Goal: Task Accomplishment & Management: Use online tool/utility

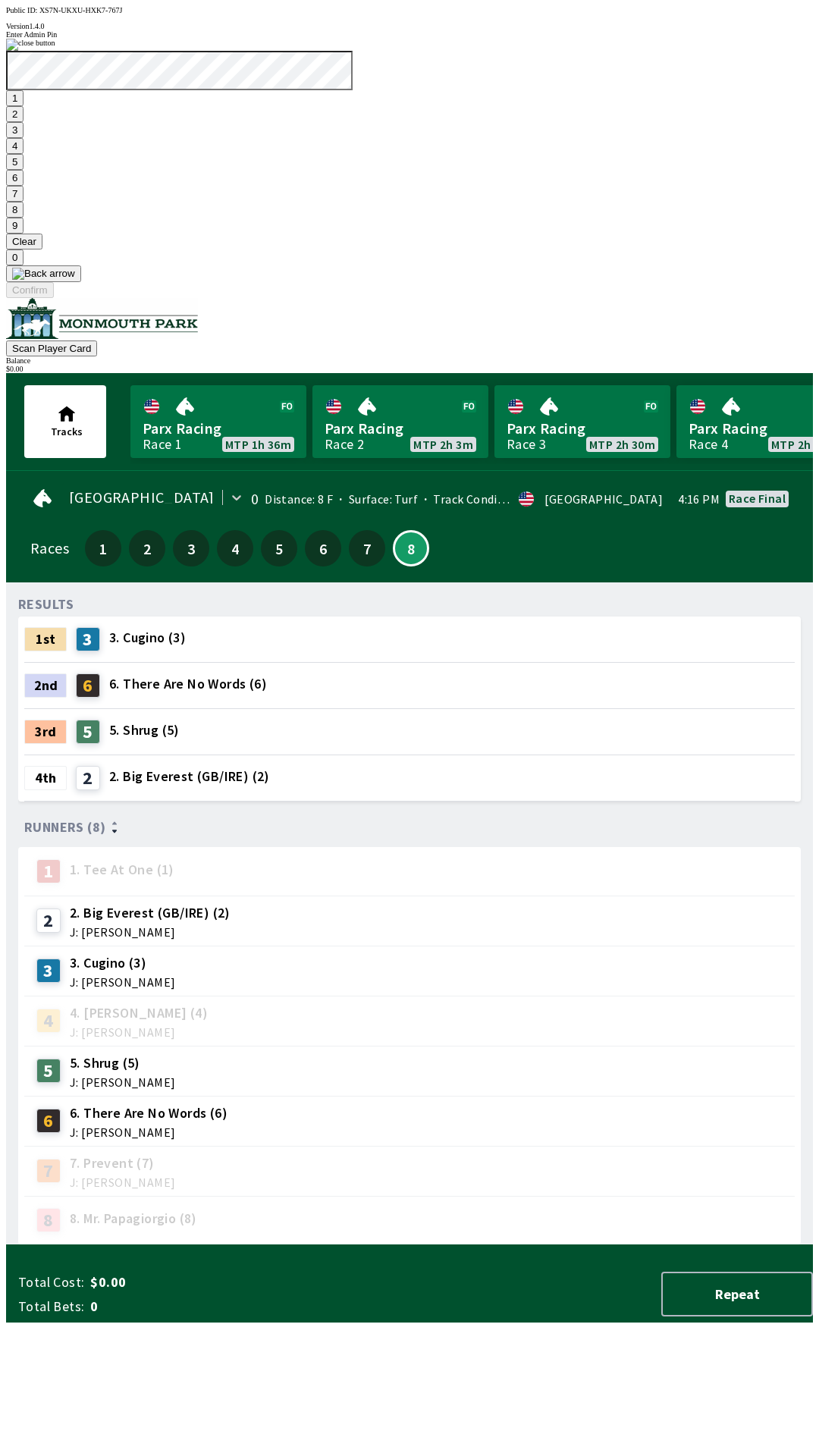
click at [24, 202] on button "7" at bounding box center [14, 193] width 17 height 16
click at [24, 138] on button "3" at bounding box center [14, 129] width 17 height 16
click at [54, 298] on button "Confirm" at bounding box center [29, 289] width 47 height 16
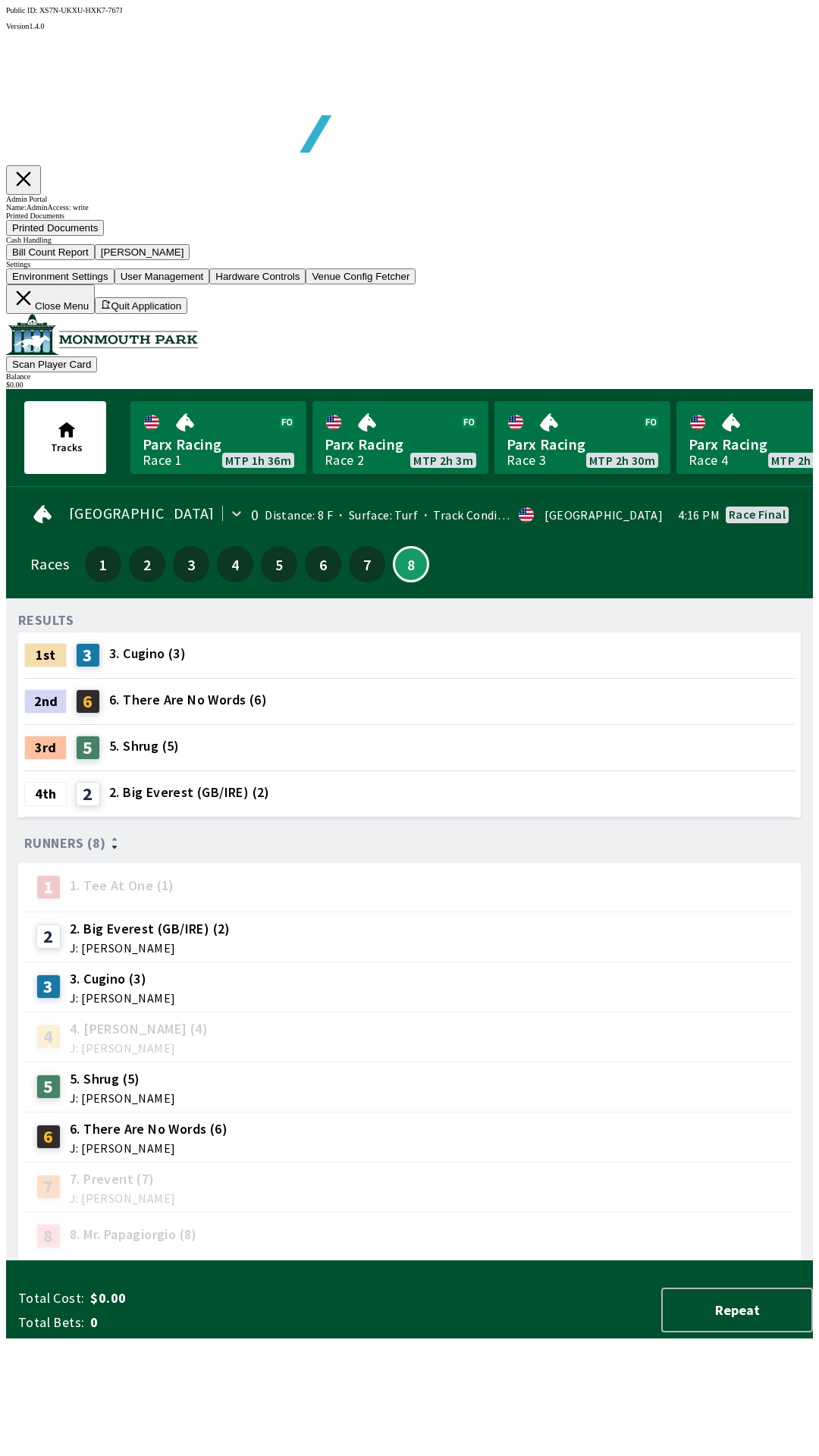
click at [95, 260] on button "Bill Count Report" at bounding box center [50, 252] width 89 height 16
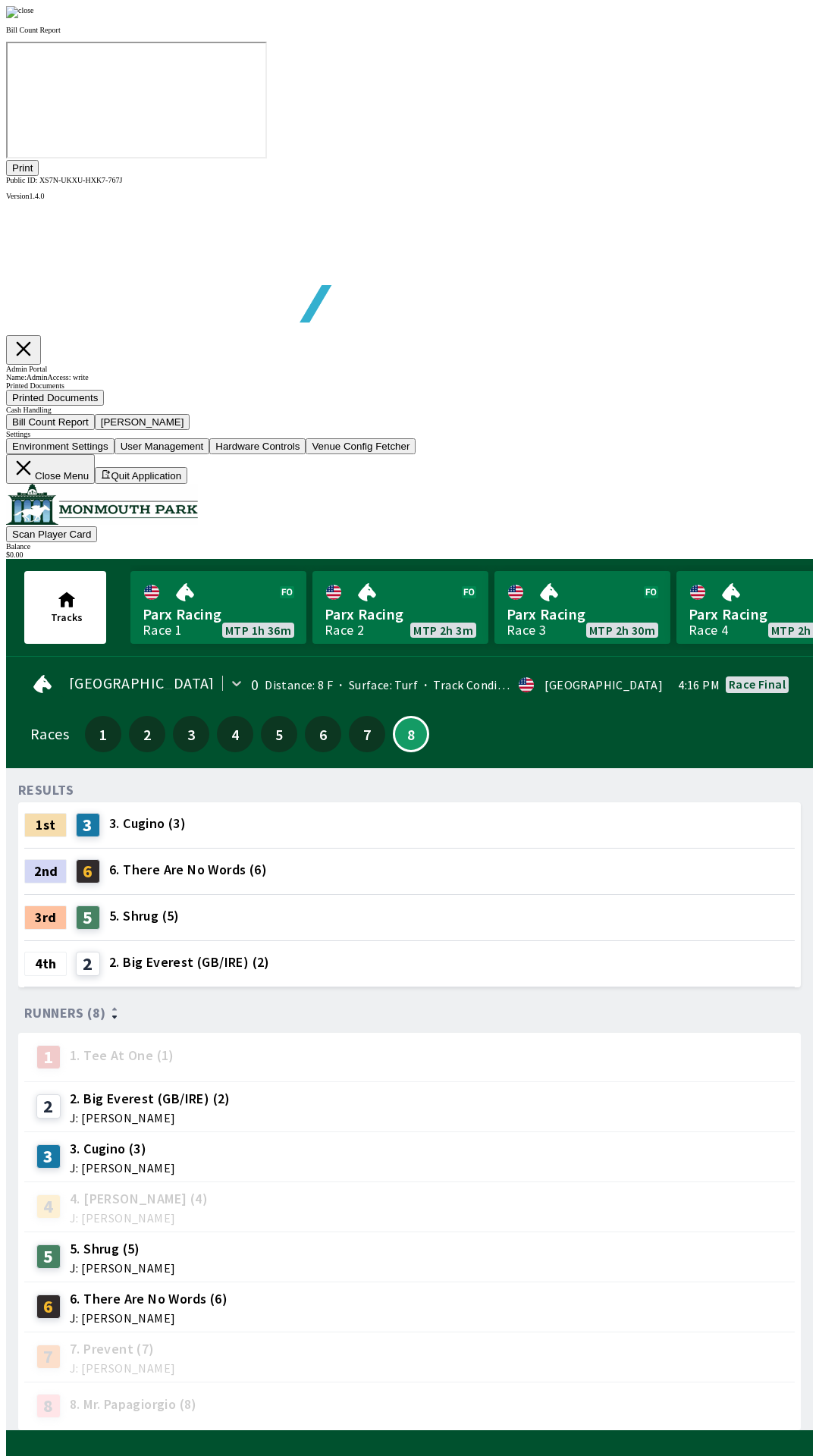
click at [38, 176] on button "Print" at bounding box center [22, 168] width 33 height 16
click at [692, 18] on div at bounding box center [409, 11] width 807 height 12
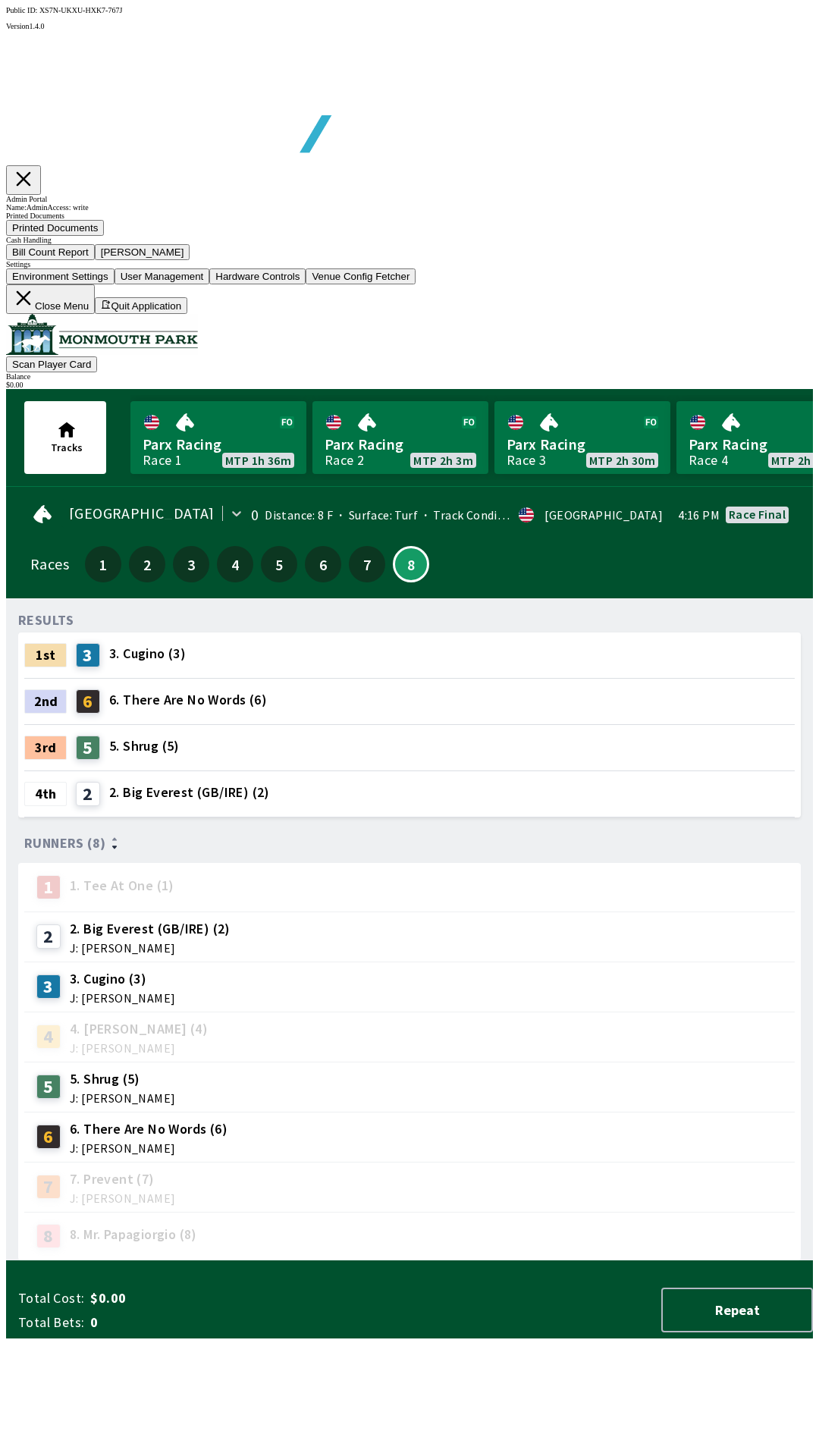
click at [190, 260] on button "[PERSON_NAME]" at bounding box center [142, 252] width 96 height 16
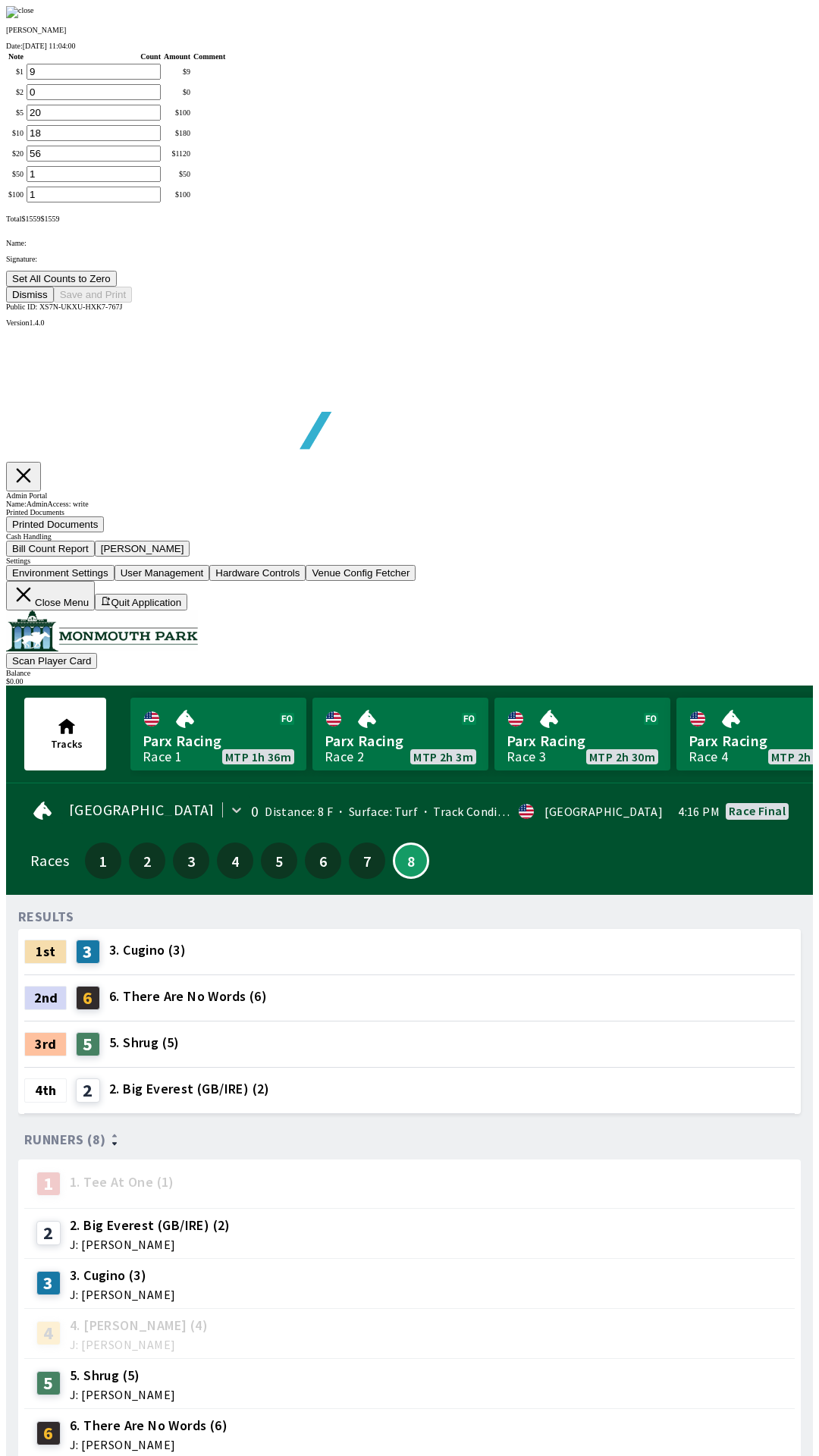
click at [117, 287] on button "Set All Counts to Zero" at bounding box center [60, 278] width 110 height 16
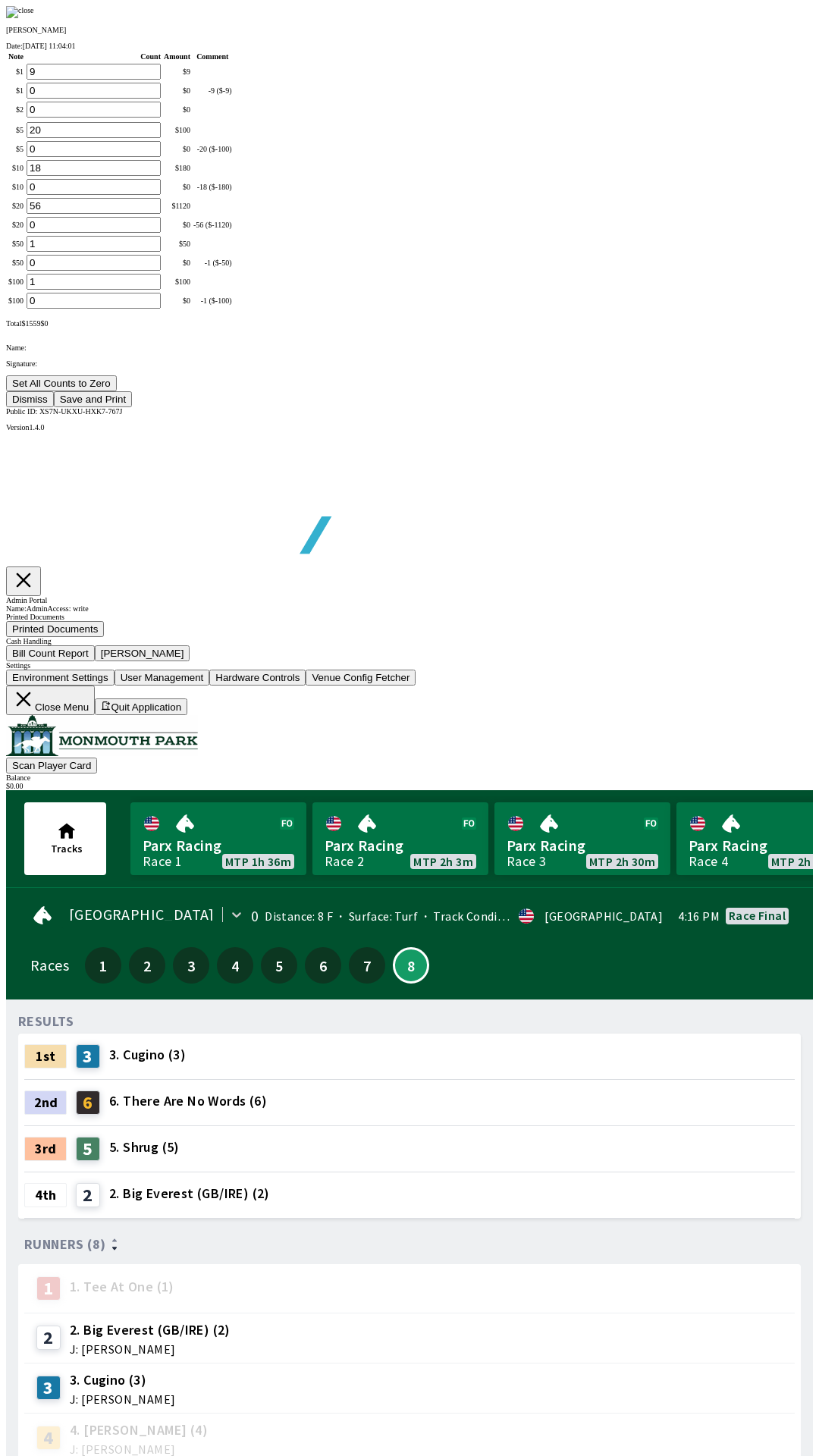
click at [132, 407] on button "Save and Print" at bounding box center [93, 399] width 78 height 16
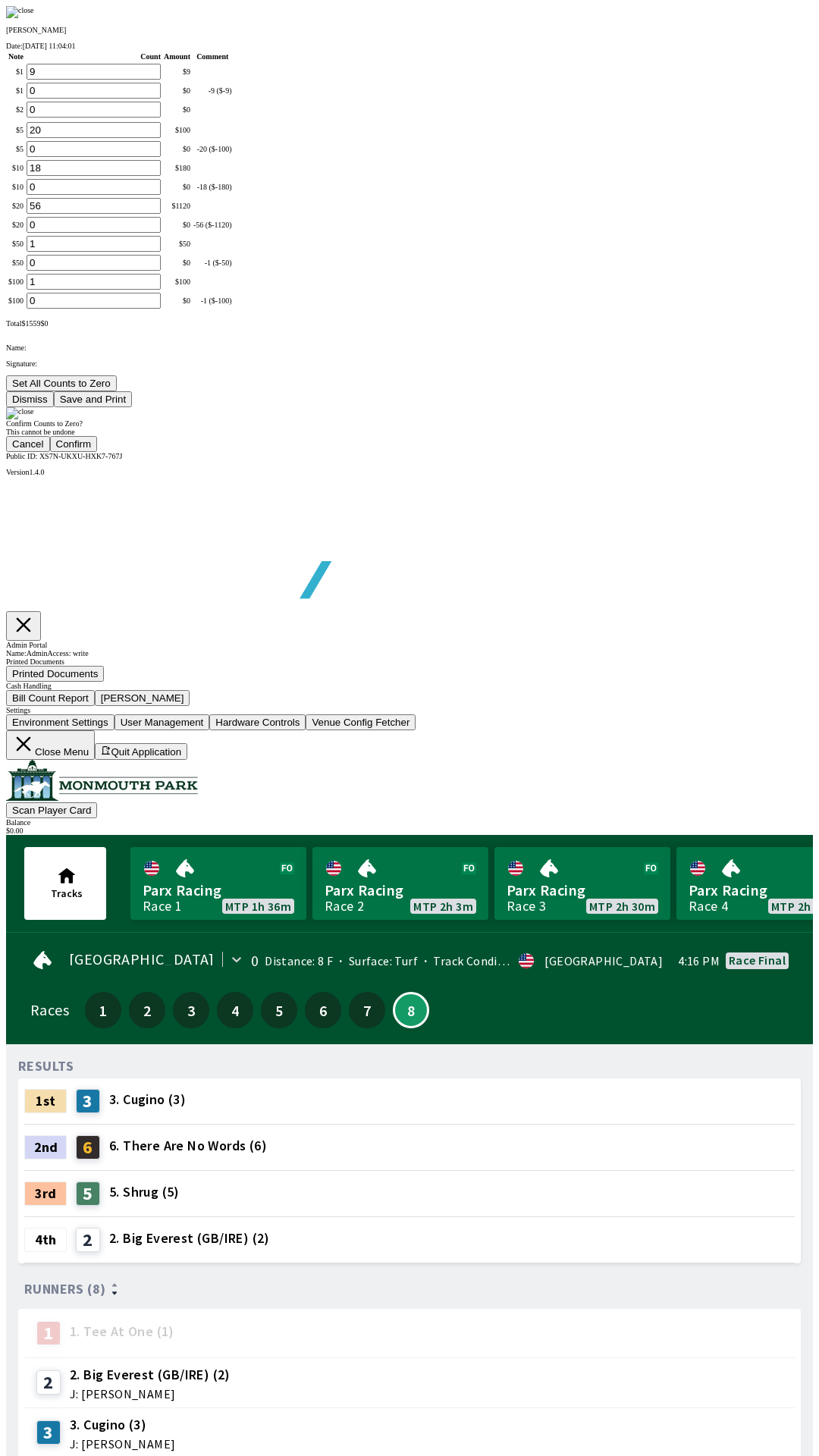
click at [98, 452] on button "Confirm" at bounding box center [74, 443] width 47 height 16
type input "0"
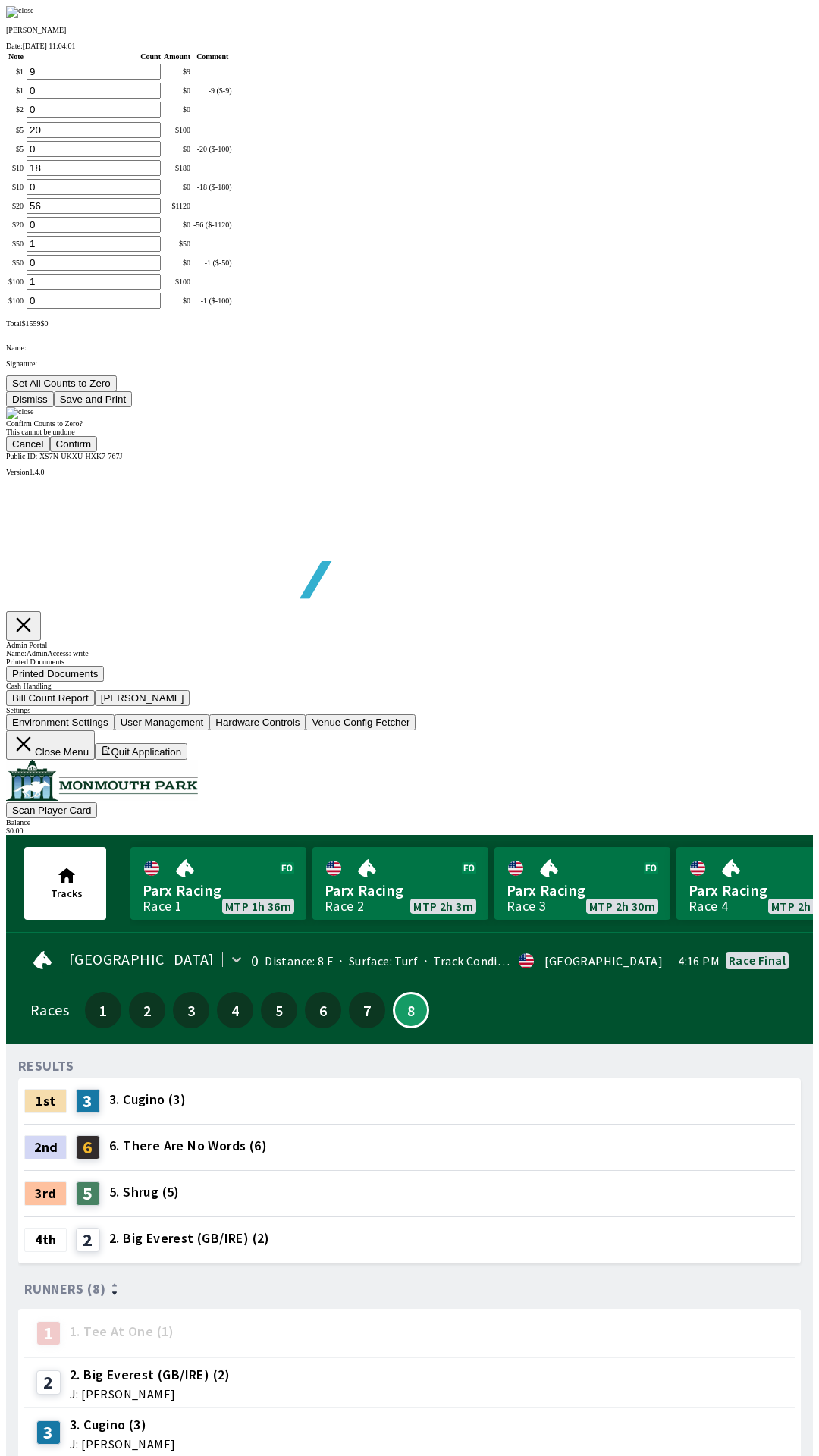
type input "0"
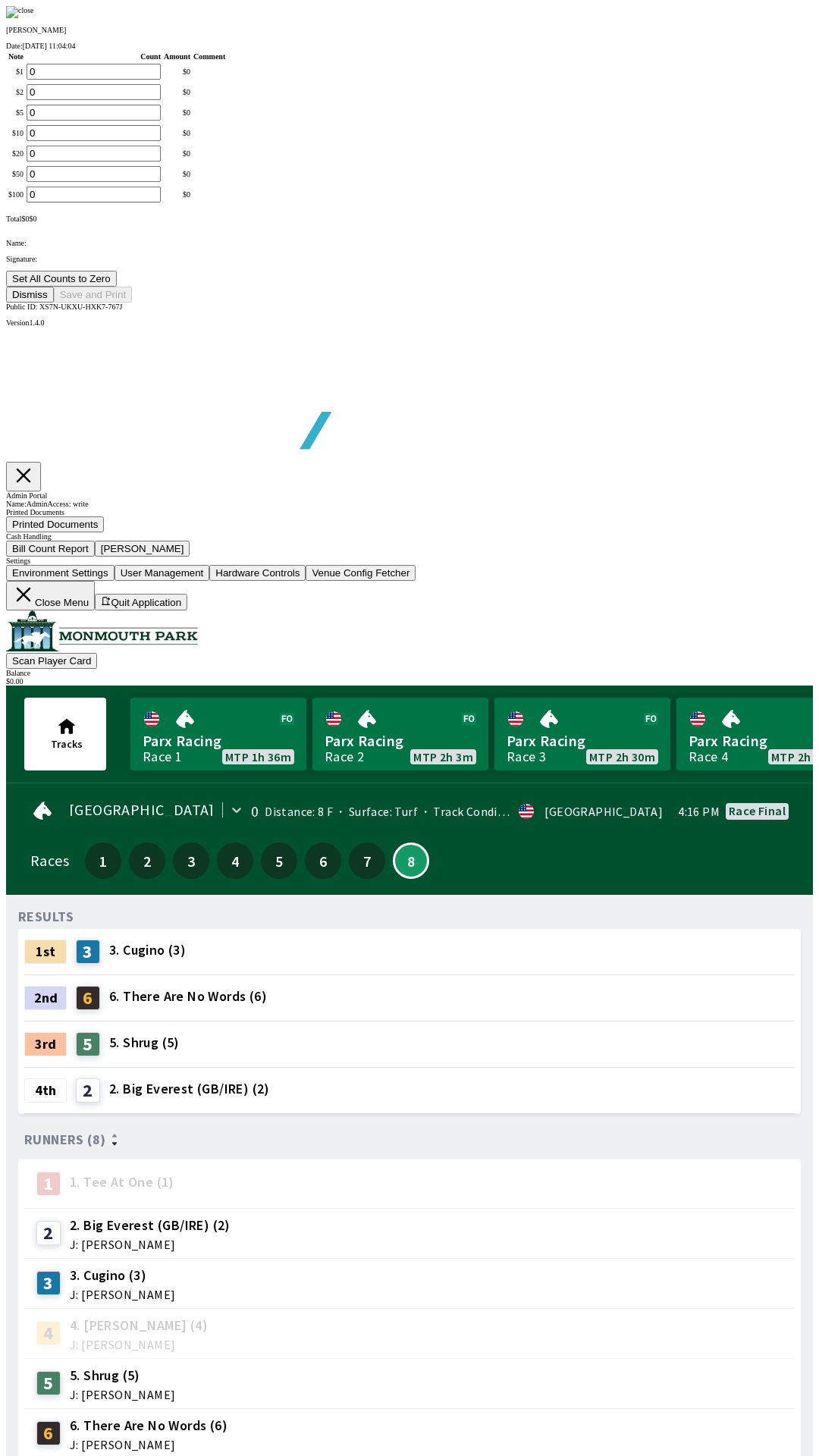
click at [25, 204] on td "$ 100" at bounding box center [16, 194] width 16 height 17
click at [54, 302] on button "Dismiss" at bounding box center [29, 294] width 47 height 16
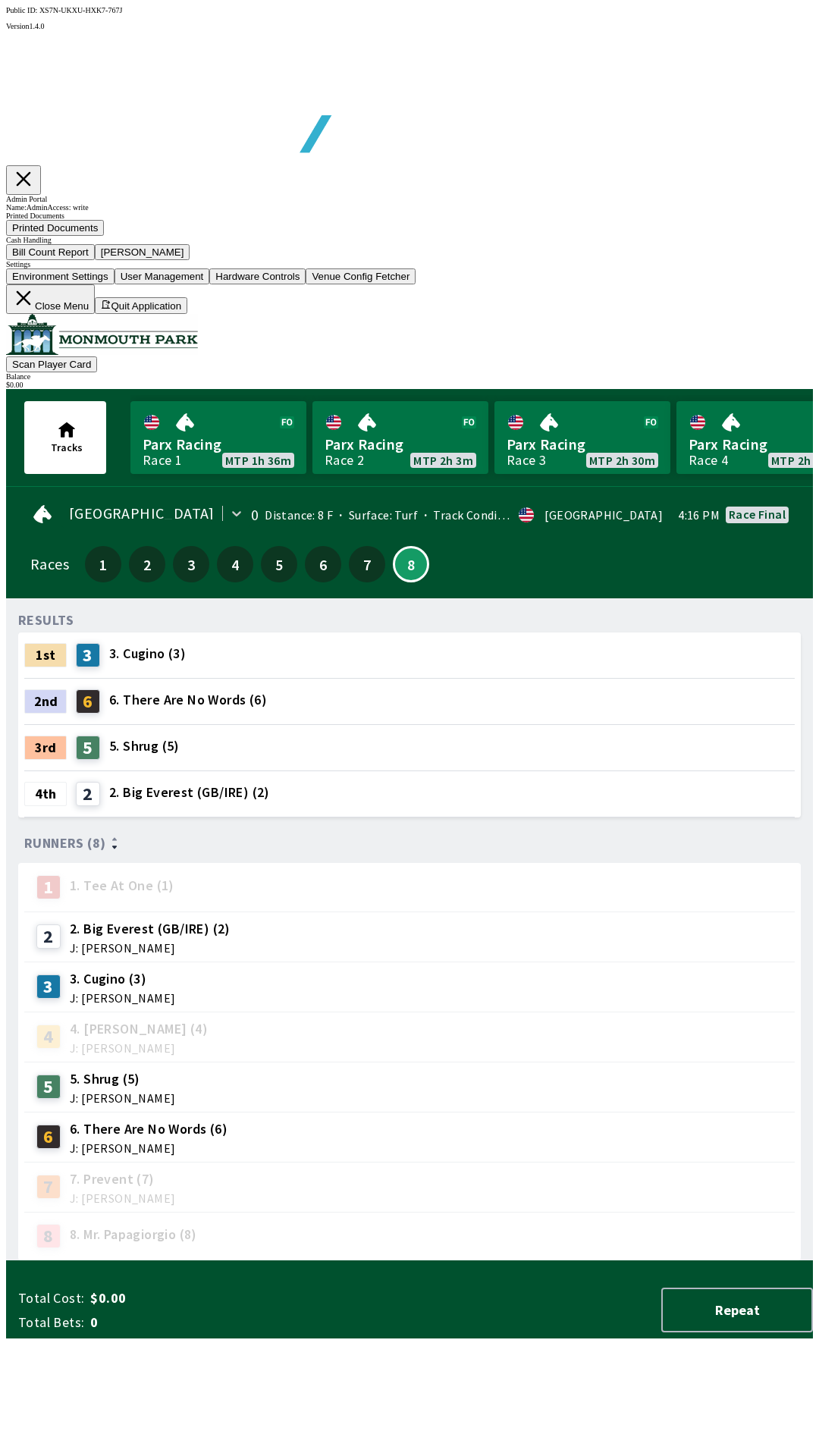
click at [95, 314] on button "Close Menu" at bounding box center [50, 299] width 89 height 29
